Goal: Find specific page/section: Find specific page/section

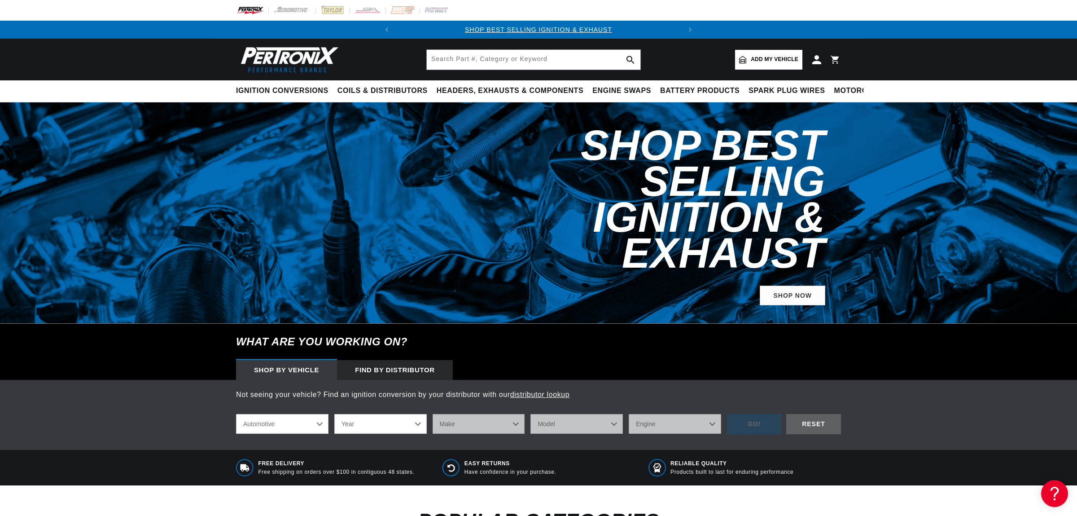
click at [413, 360] on div "Find by Distributor" at bounding box center [395, 370] width 116 height 20
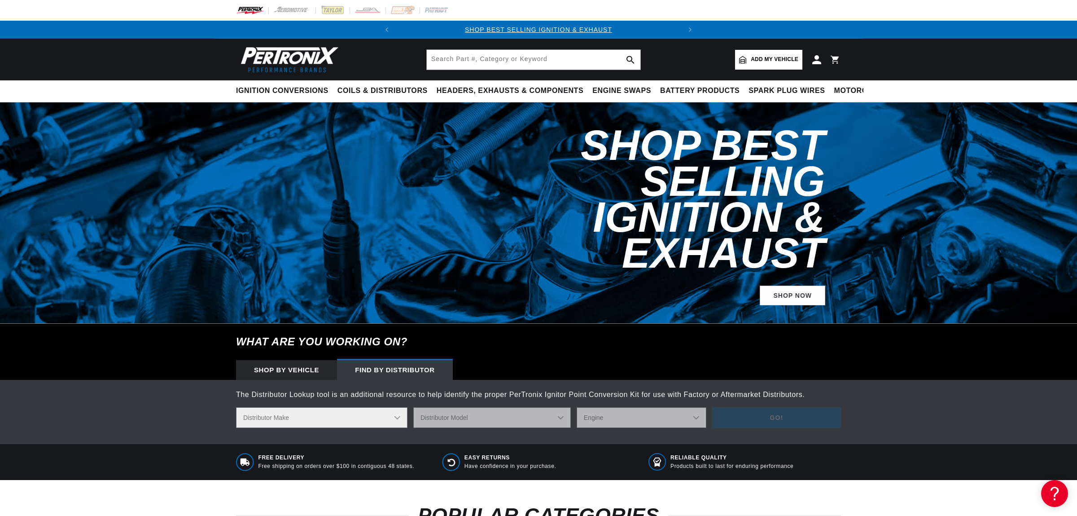
click at [236, 407] on select "Distributor Make Accel [PERSON_NAME] Autolite Bosch Century Chrysler Clark Colt…" at bounding box center [321, 417] width 171 height 21
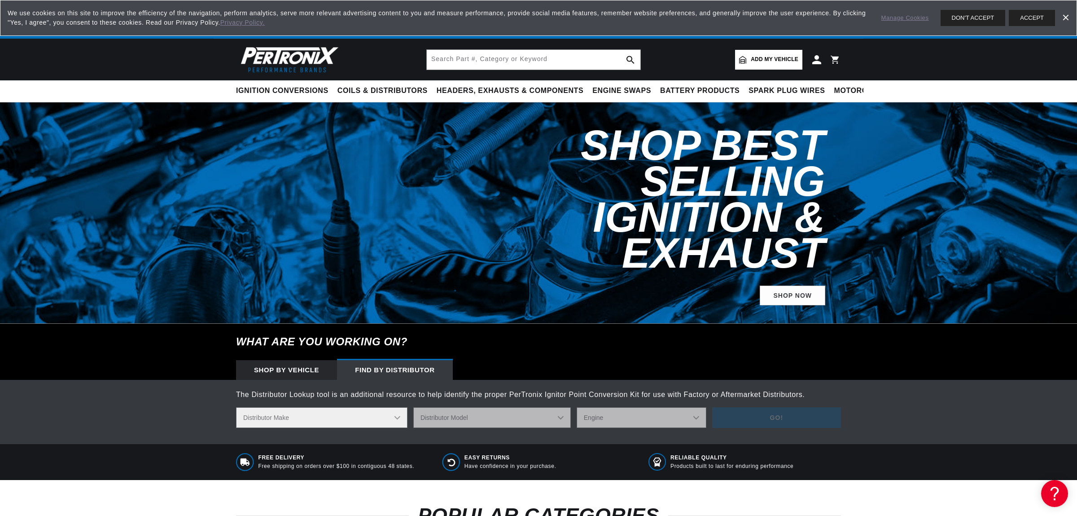
scroll to position [0, 272]
select select "[PERSON_NAME]"
click option "[PERSON_NAME]" at bounding box center [0, 0] width 0 height 0
click at [413, 407] on select "Distributor Model S102 S103 S103A S103B S103BA S105 S105C S106 S106AC S106ACX S…" at bounding box center [492, 417] width 158 height 21
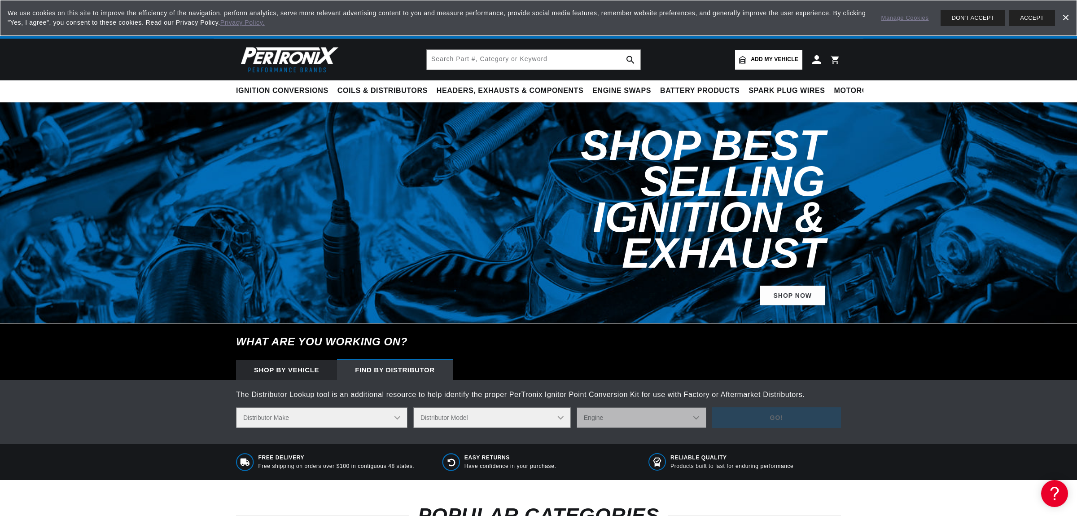
select select "S156"
click option "S156" at bounding box center [0, 0] width 0 height 0
click at [577, 407] on select "Engine 4" at bounding box center [642, 417] width 130 height 21
select select "4"
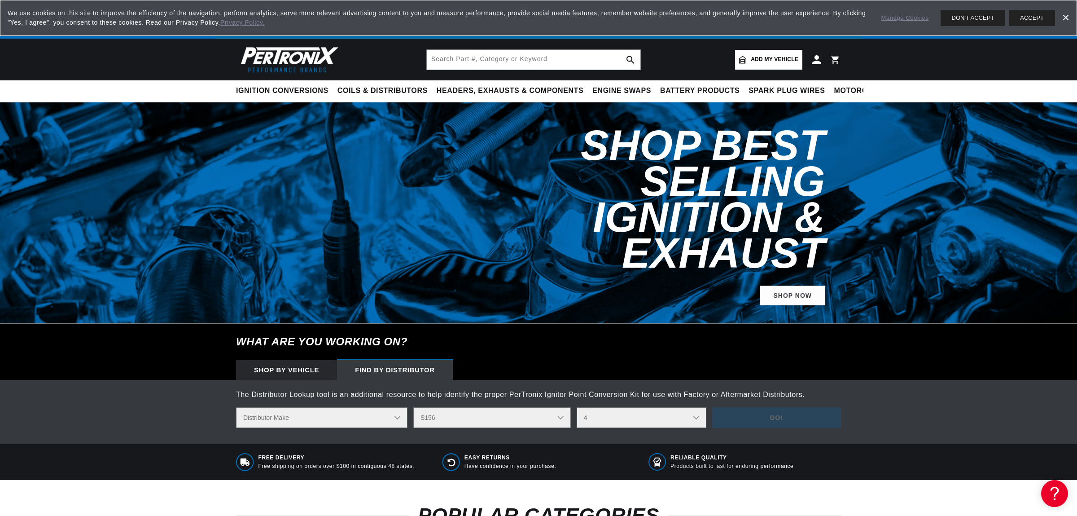
click option "4" at bounding box center [0, 0] width 0 height 0
click at [778, 407] on button "Go!" at bounding box center [776, 417] width 129 height 21
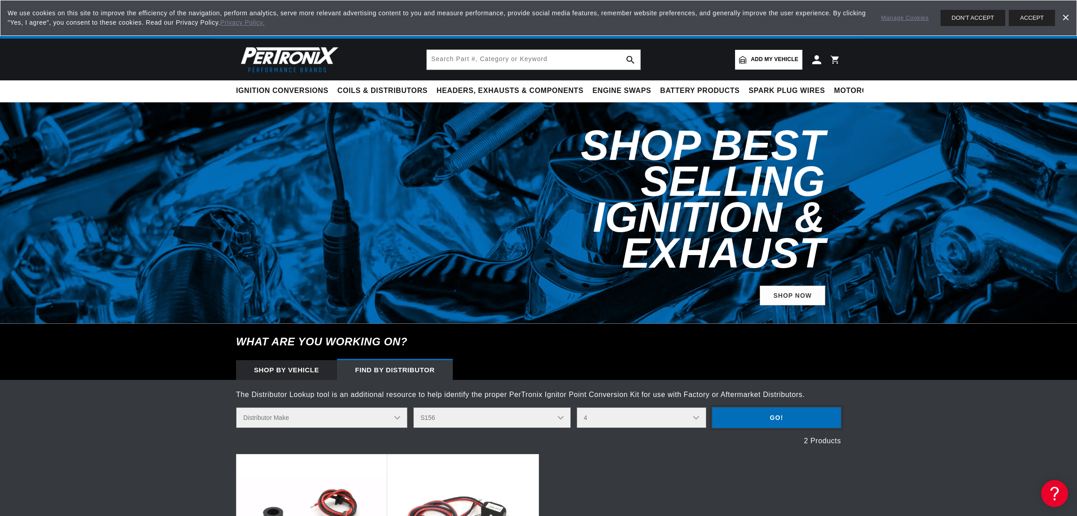
scroll to position [0, 0]
